Goal: Transaction & Acquisition: Purchase product/service

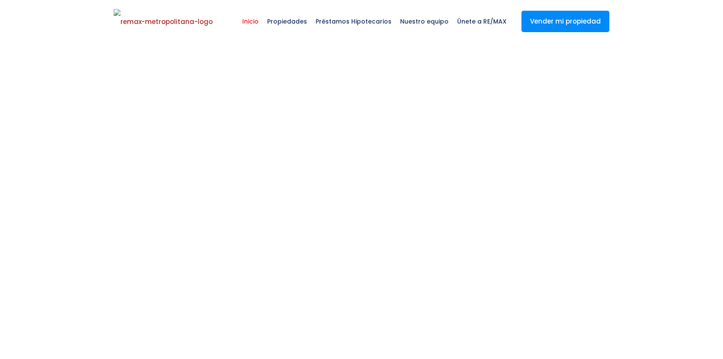
select select
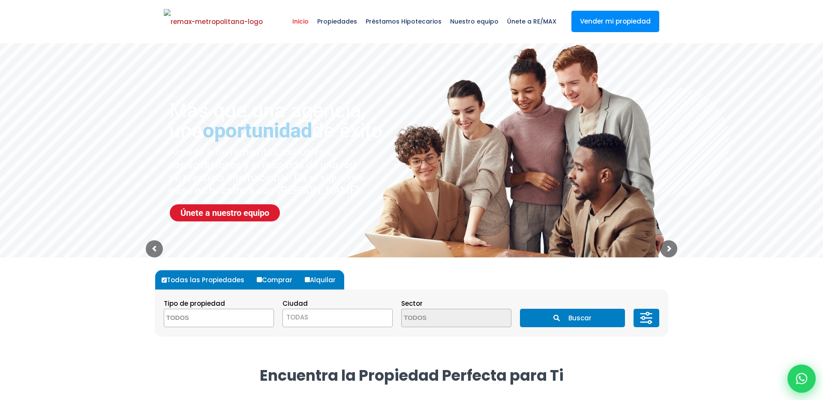
click at [722, 359] on div at bounding box center [801, 379] width 28 height 28
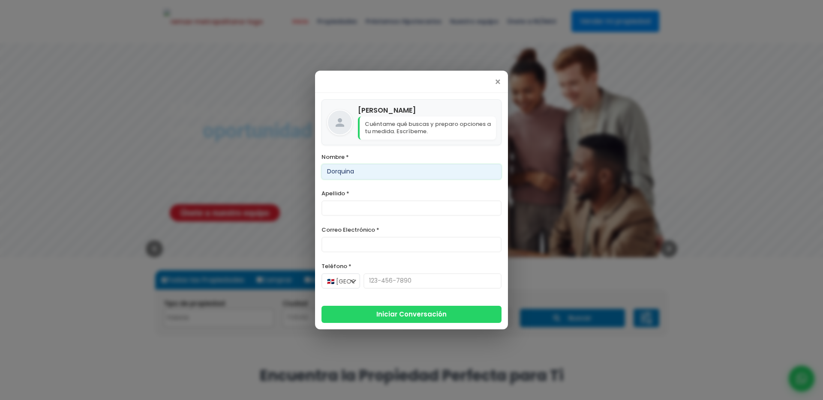
type input "Dorquina"
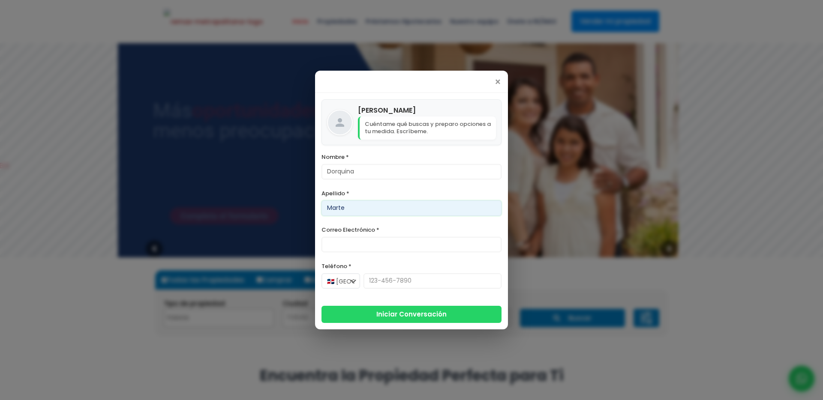
type input "Marte"
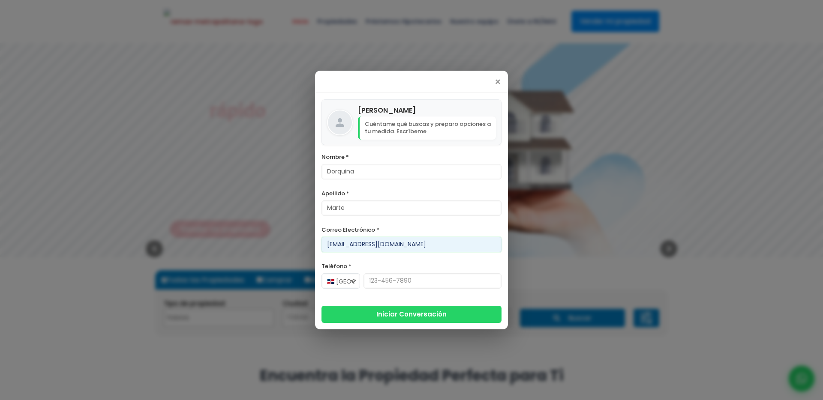
type input "[EMAIL_ADDRESS][DOMAIN_NAME]"
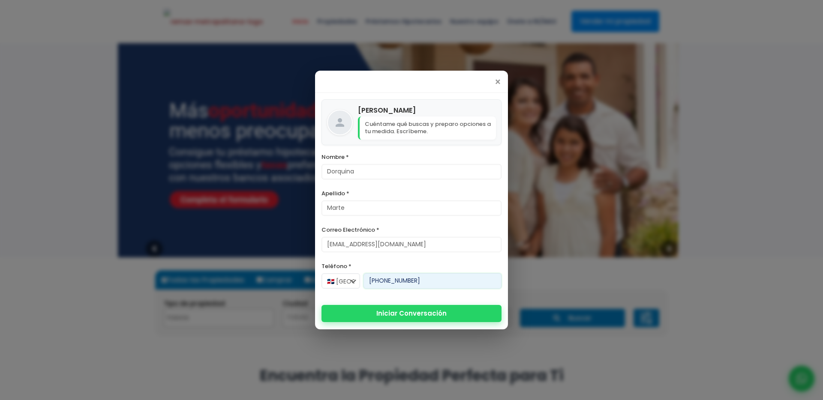
type input "[PHONE_NUMBER]"
click at [341, 314] on button "Iniciar Conversación" at bounding box center [411, 313] width 180 height 17
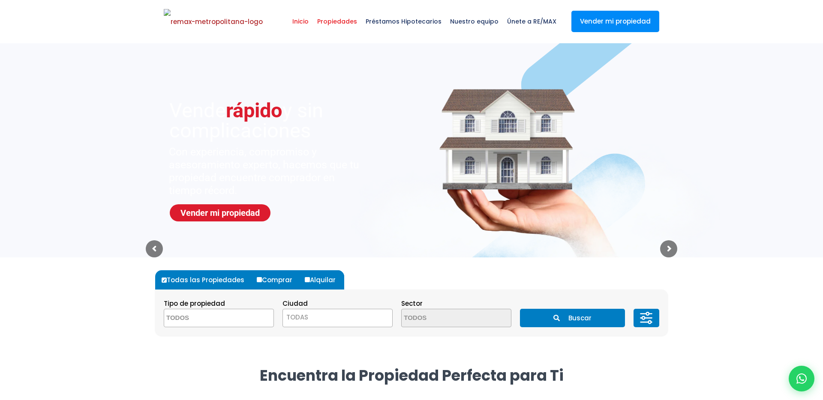
click at [345, 23] on span "Propiedades" at bounding box center [337, 22] width 48 height 26
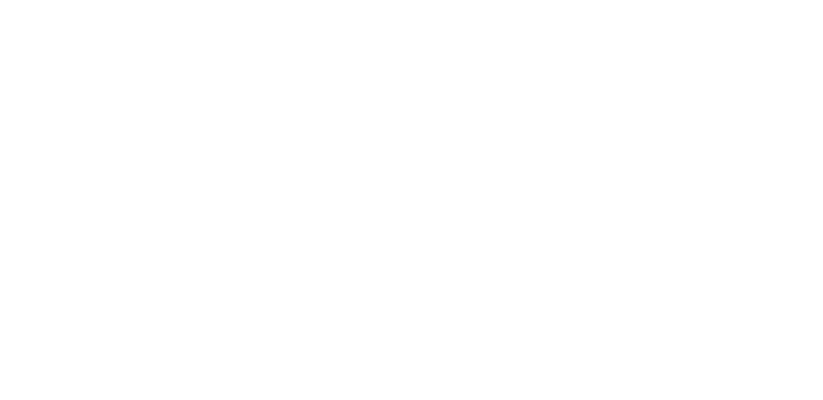
select select
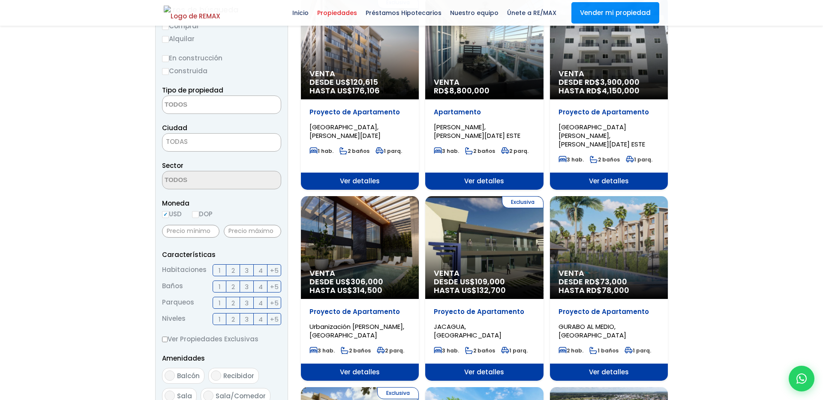
scroll to position [140, 0]
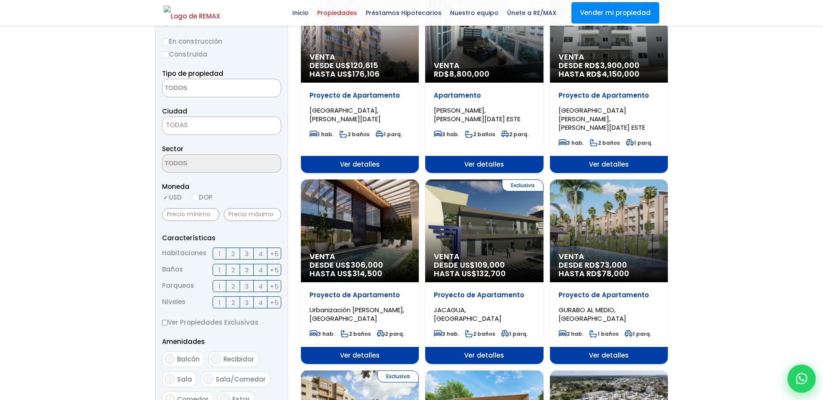
click at [798, 372] on div at bounding box center [801, 379] width 28 height 28
type input "Dorquina"
type input "Marte"
type input "[EMAIL_ADDRESS][DOMAIN_NAME]"
type input "[PHONE_NUMBER]"
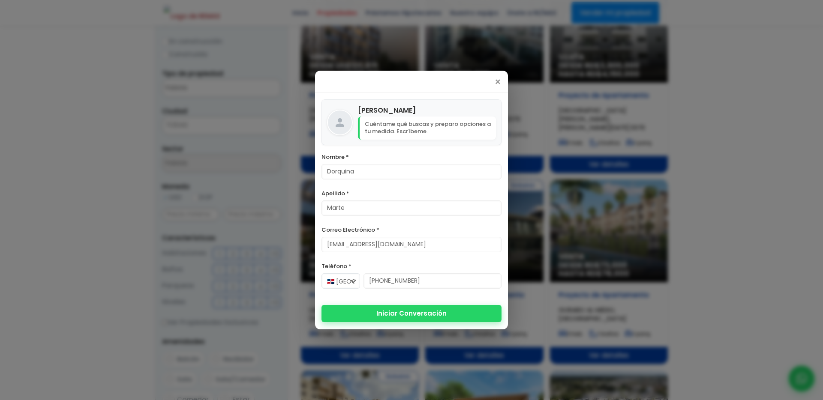
click at [422, 315] on button "Iniciar Conversación" at bounding box center [411, 313] width 180 height 17
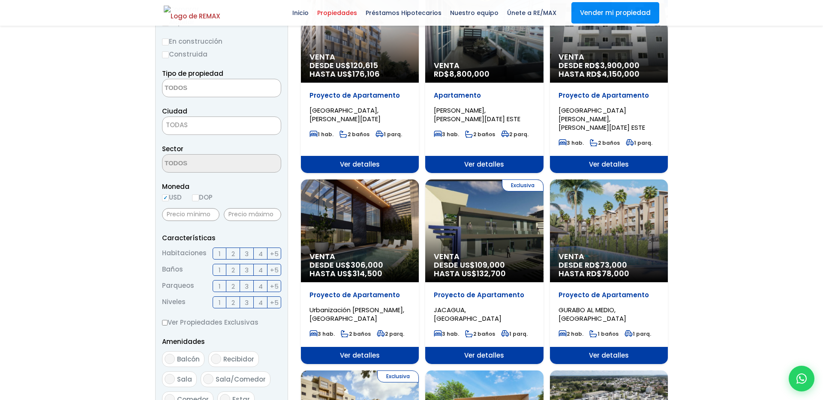
click at [366, 271] on div "Venta DESDE [GEOGRAPHIC_DATA]$ 306,000 HASTA US$ 314,500" at bounding box center [360, 267] width 118 height 30
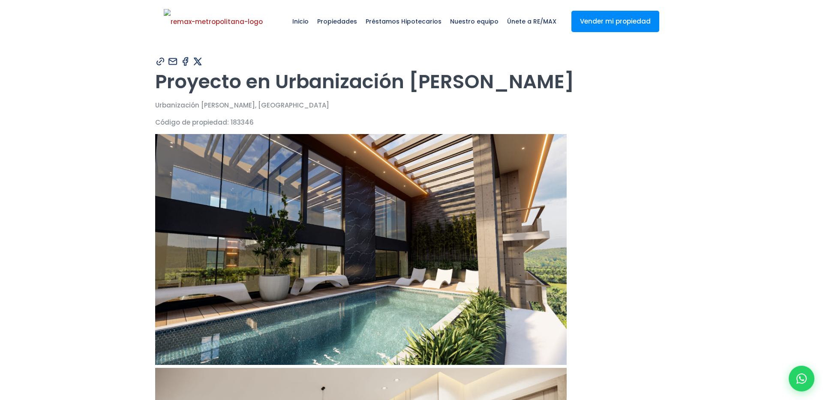
type input "Dorquina"
type input "Marte"
type input "[EMAIL_ADDRESS][DOMAIN_NAME]"
type input "[PHONE_NUMBER]"
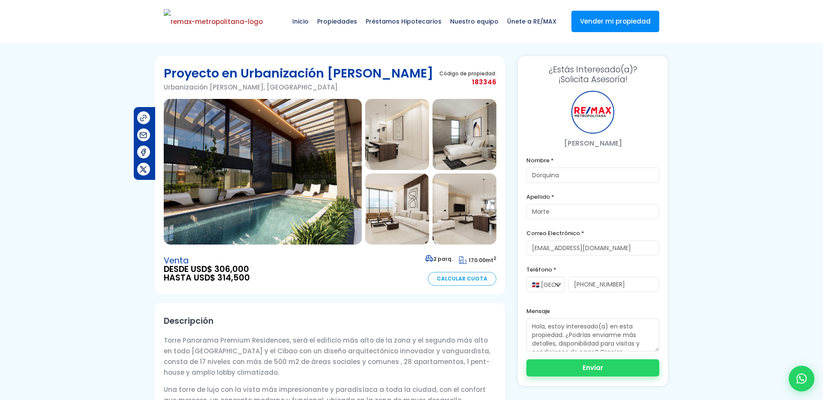
click at [607, 367] on button "Enviar" at bounding box center [592, 368] width 133 height 17
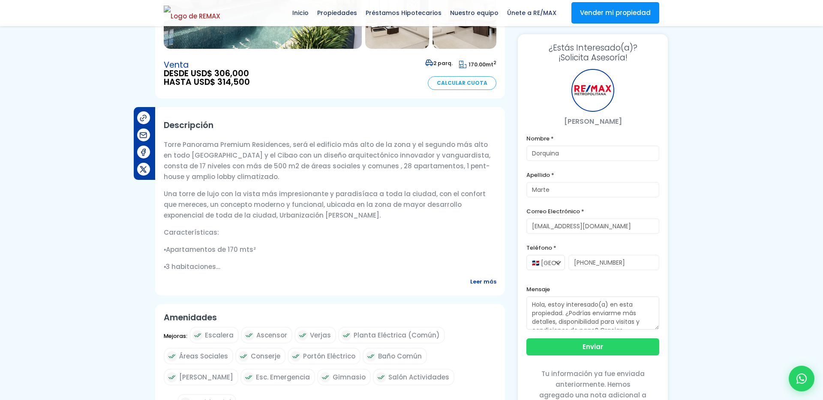
scroll to position [200, 0]
